Goal: Navigation & Orientation: Find specific page/section

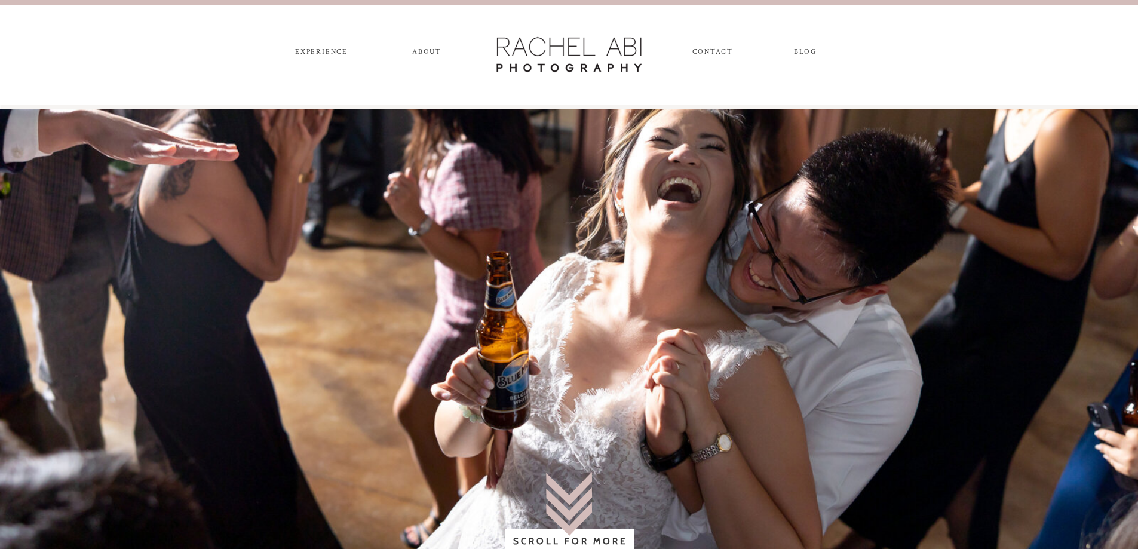
click at [421, 51] on nav "ABOUT" at bounding box center [426, 54] width 33 height 13
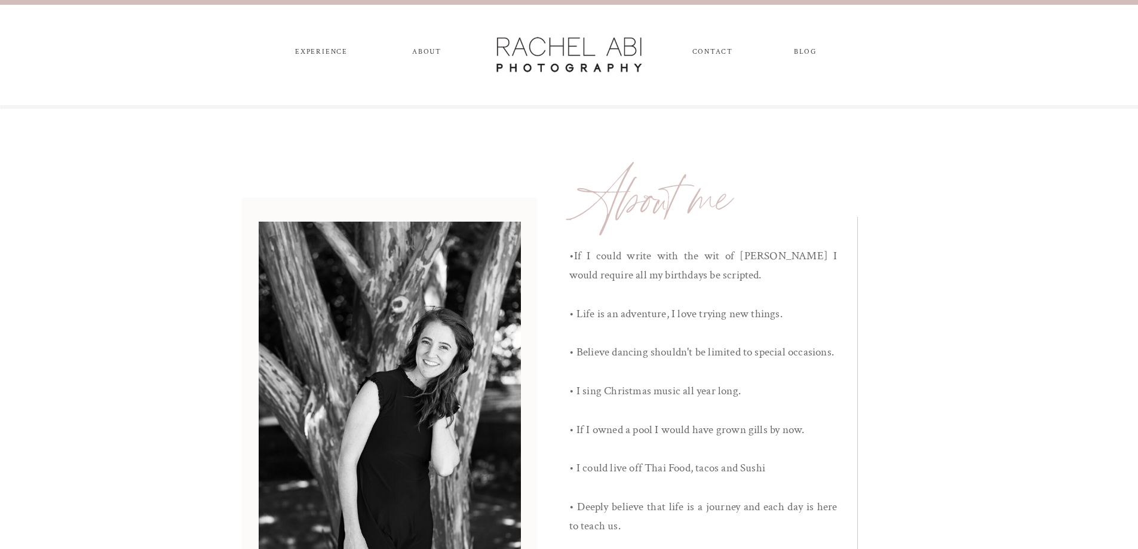
click at [326, 54] on nav "experience" at bounding box center [321, 54] width 63 height 13
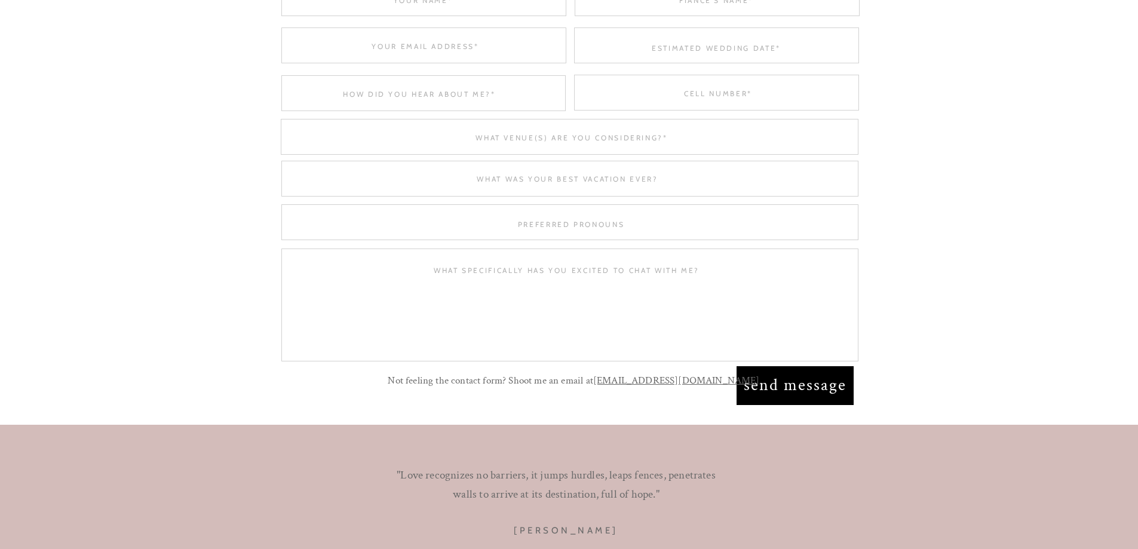
scroll to position [5177, 0]
